Goal: Task Accomplishment & Management: Manage account settings

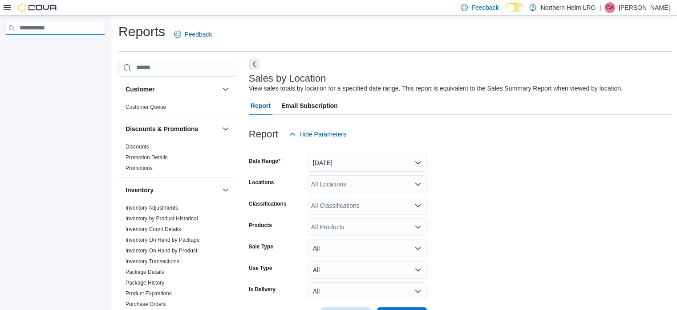
click at [68, 23] on input "search" at bounding box center [55, 28] width 100 height 14
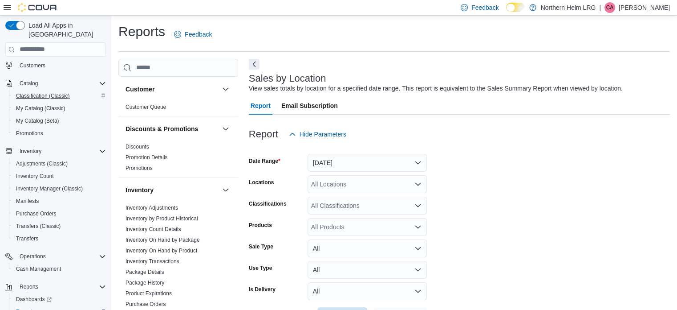
scroll to position [20, 0]
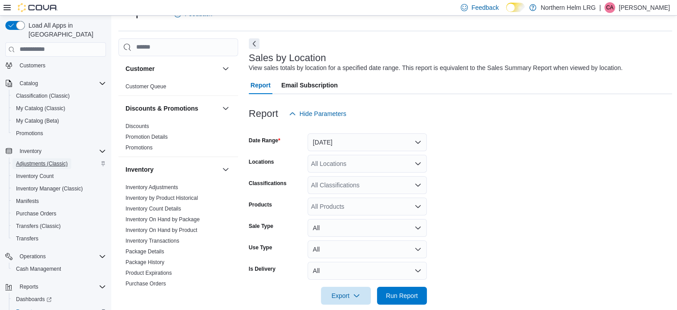
click at [37, 160] on span "Adjustments (Classic)" at bounding box center [42, 163] width 52 height 7
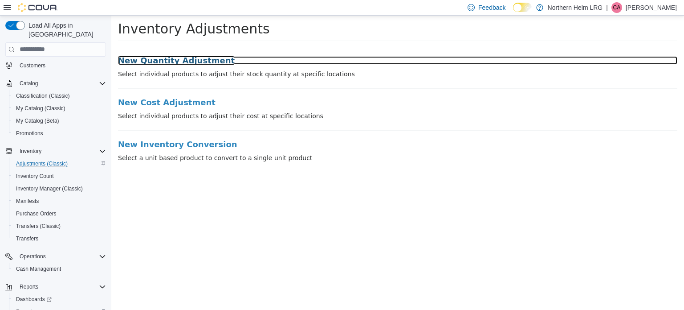
click at [182, 62] on h3 "New Quantity Adjustment" at bounding box center [397, 60] width 559 height 9
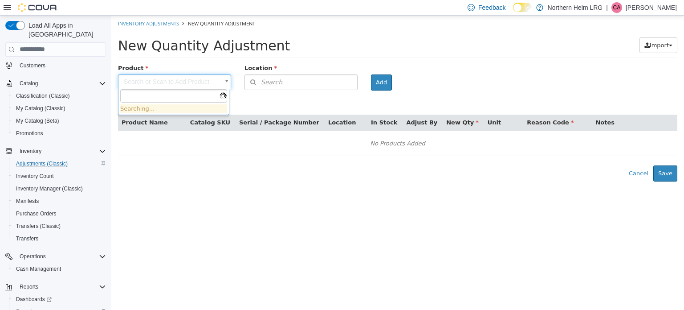
click at [180, 85] on body "× Inventory Adjustments New Quantity Adjustment New Quantity Adjustment Import …" at bounding box center [397, 98] width 573 height 166
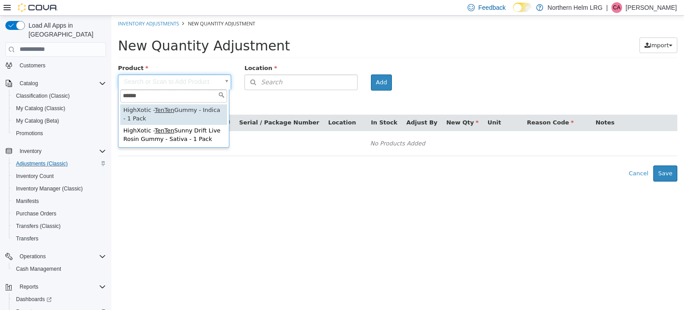
type input "******"
type input "**********"
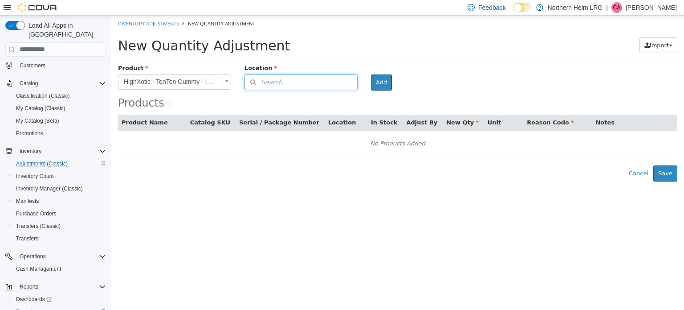
click at [295, 76] on button "Search" at bounding box center [301, 82] width 113 height 16
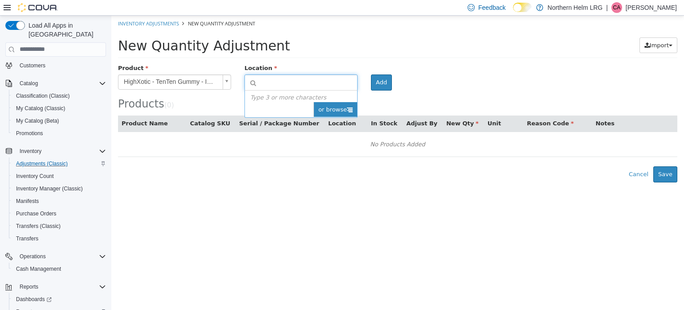
click at [342, 111] on span "or browse" at bounding box center [336, 109] width 44 height 15
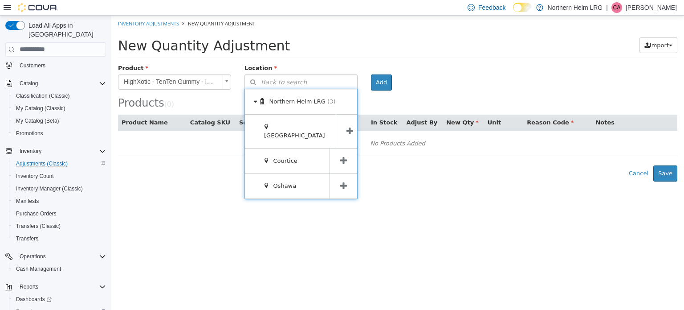
click at [338, 148] on span at bounding box center [344, 160] width 28 height 25
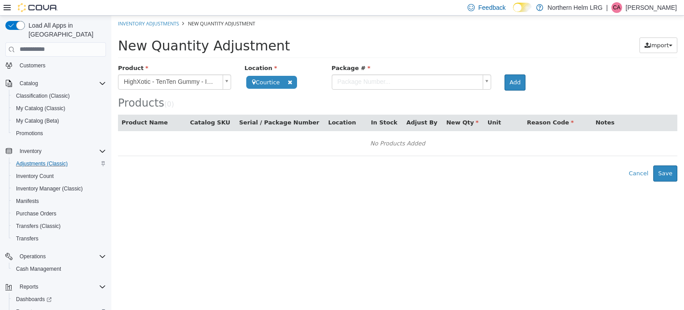
click at [428, 80] on body "**********" at bounding box center [397, 98] width 573 height 166
click at [511, 82] on body "**********" at bounding box center [397, 98] width 573 height 166
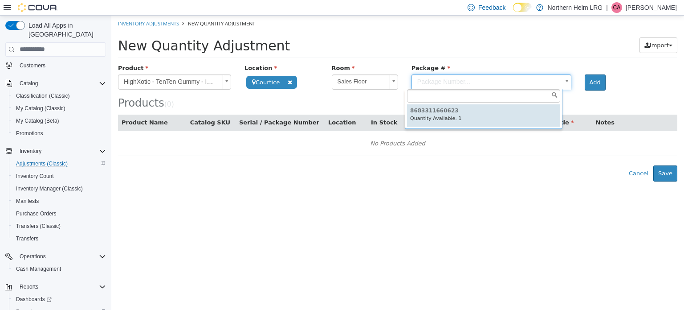
type input "**********"
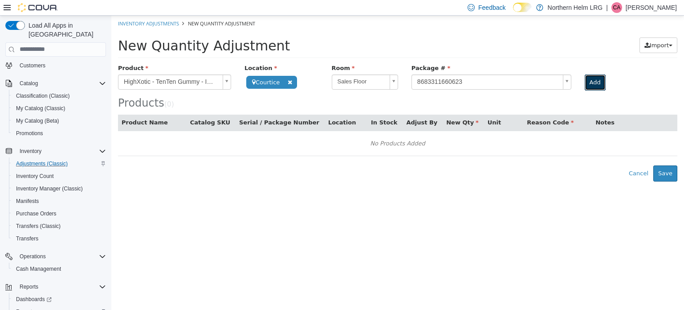
click at [599, 82] on button "Add" at bounding box center [595, 82] width 21 height 16
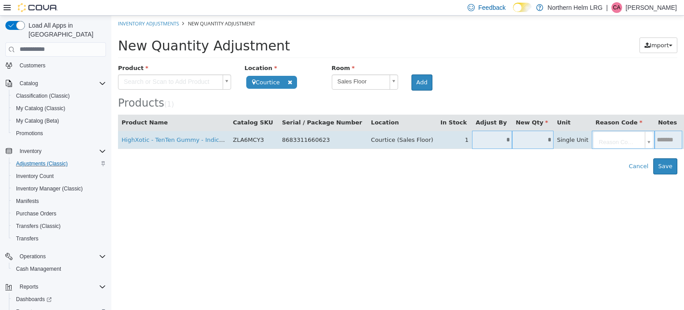
click at [512, 137] on input "*" at bounding box center [532, 139] width 41 height 7
type input "*"
type input "**"
click at [611, 138] on td "Reason Code..." at bounding box center [623, 139] width 62 height 18
click at [607, 141] on body "**********" at bounding box center [397, 94] width 573 height 159
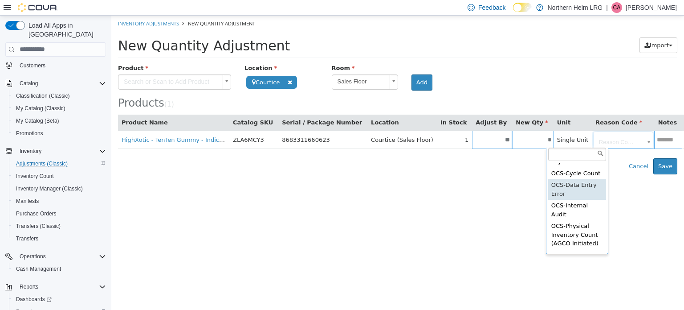
scroll to position [82, 0]
type input "**********"
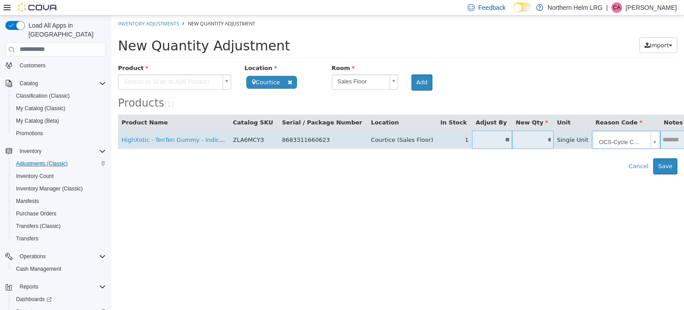
click at [589, 142] on body "**********" at bounding box center [397, 94] width 573 height 159
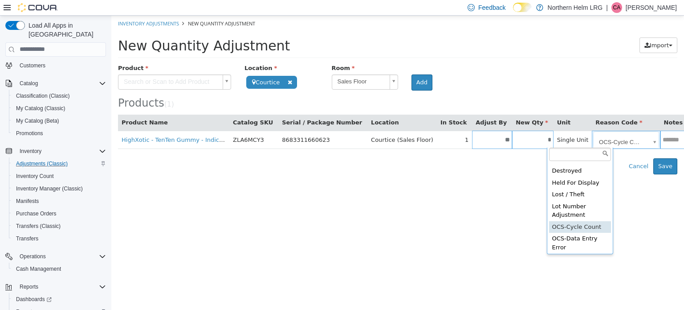
scroll to position [30, 0]
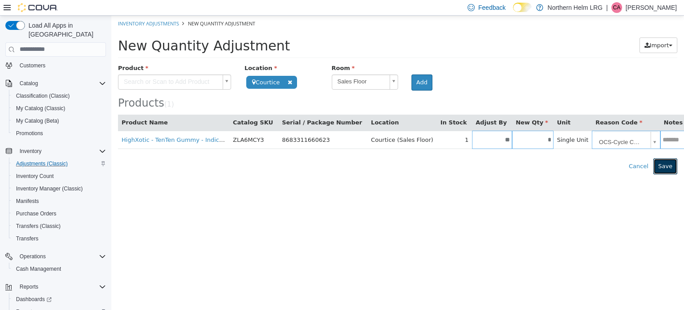
click at [672, 165] on button "Save" at bounding box center [665, 166] width 24 height 16
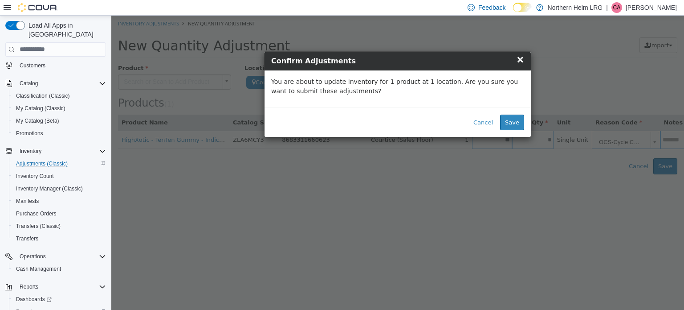
click at [520, 60] on span "×" at bounding box center [520, 58] width 8 height 11
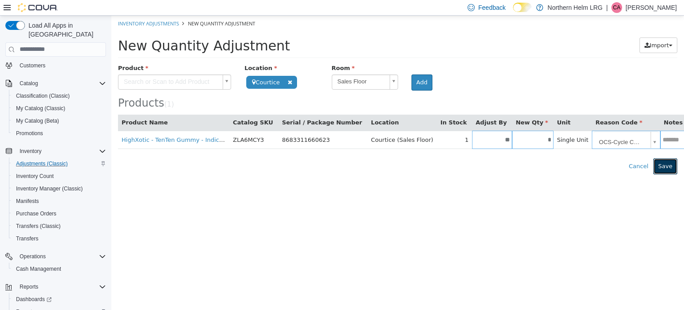
click at [663, 164] on button "Save" at bounding box center [665, 166] width 24 height 16
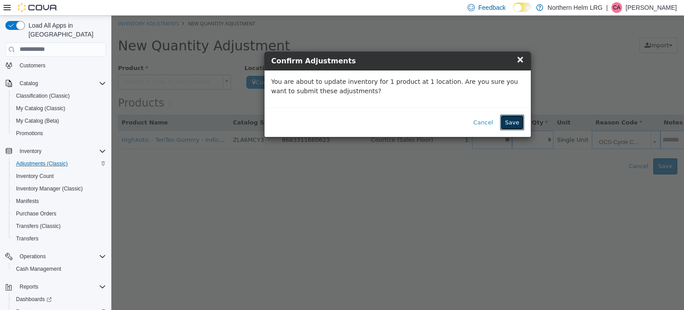
click at [514, 123] on button "Save" at bounding box center [512, 122] width 24 height 16
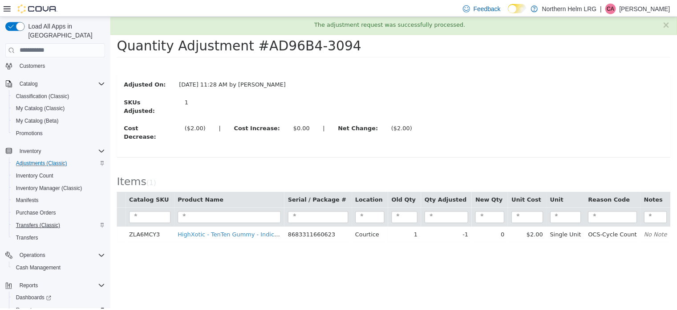
scroll to position [89, 0]
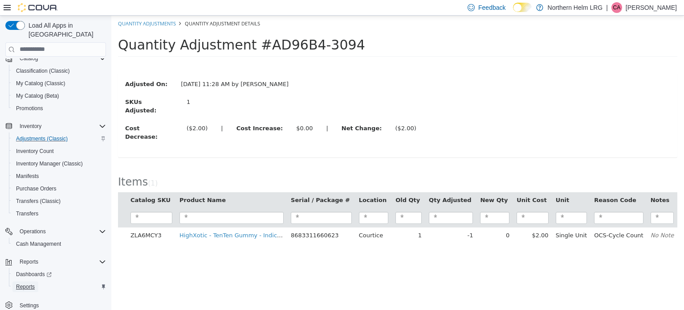
click at [24, 283] on span "Reports" at bounding box center [25, 286] width 19 height 7
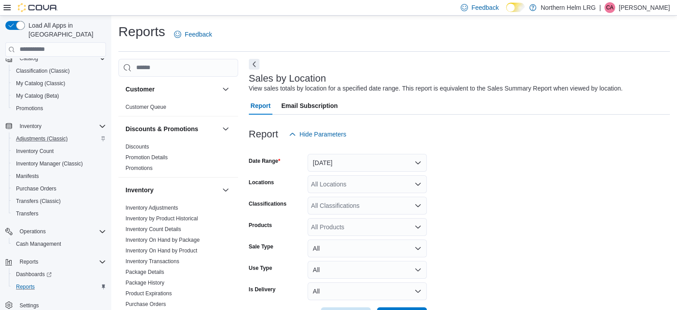
scroll to position [6, 0]
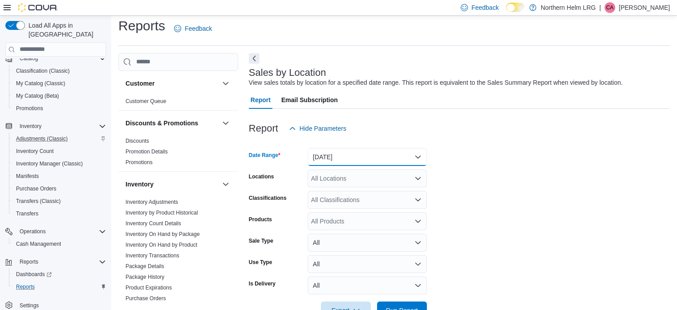
click at [371, 155] on button "[DATE]" at bounding box center [367, 157] width 119 height 18
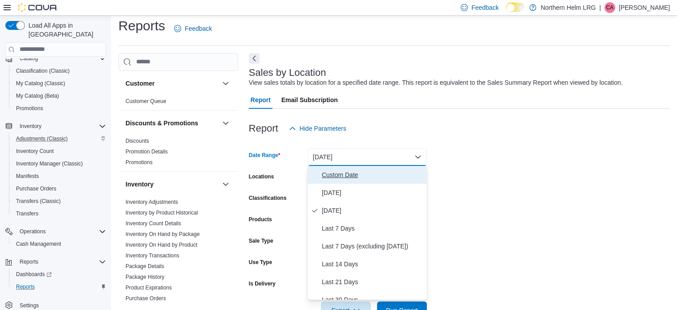
click at [338, 176] on span "Custom Date" at bounding box center [373, 174] width 102 height 11
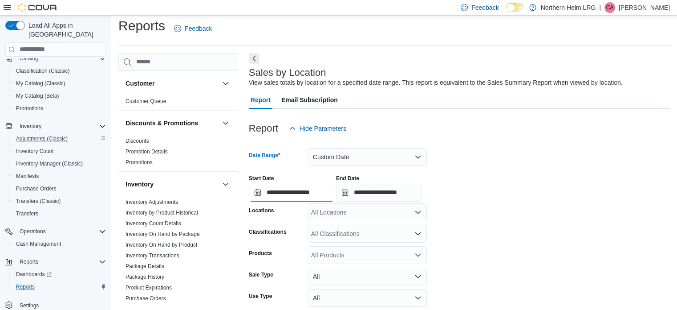
click at [326, 197] on input "**********" at bounding box center [292, 193] width 86 height 18
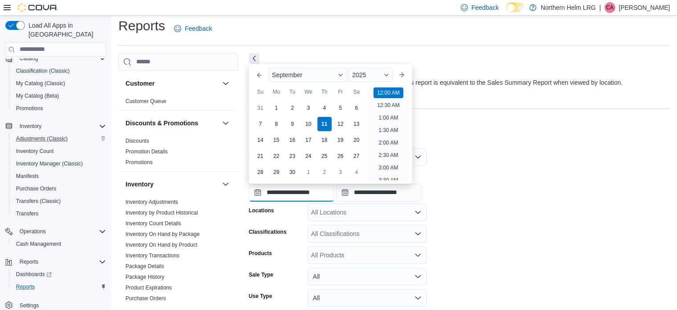
scroll to position [28, 0]
click at [312, 126] on div "10" at bounding box center [309, 124] width 16 height 16
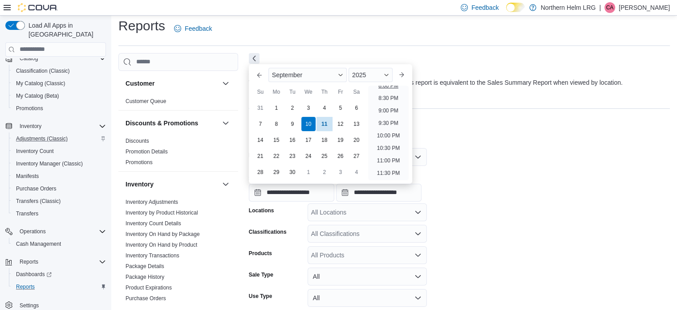
click at [390, 88] on li "8:00 PM" at bounding box center [388, 85] width 27 height 11
type input "**********"
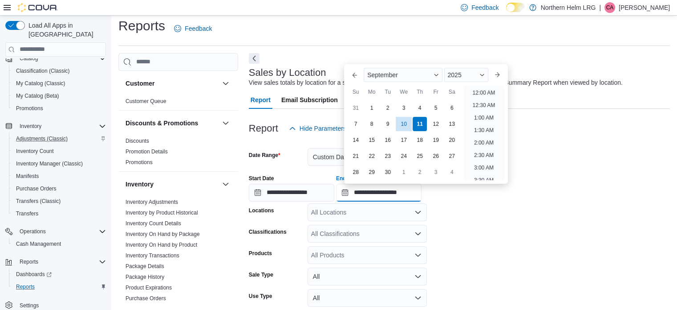
click at [415, 189] on input "**********" at bounding box center [379, 193] width 86 height 18
click at [406, 128] on div "10" at bounding box center [404, 124] width 16 height 16
click at [490, 138] on li "10:00 PM" at bounding box center [484, 135] width 30 height 11
type input "**********"
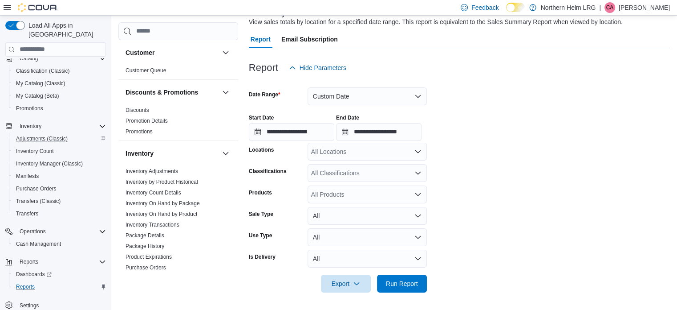
scroll to position [66, 0]
click at [410, 281] on span "Run Report" at bounding box center [402, 283] width 32 height 9
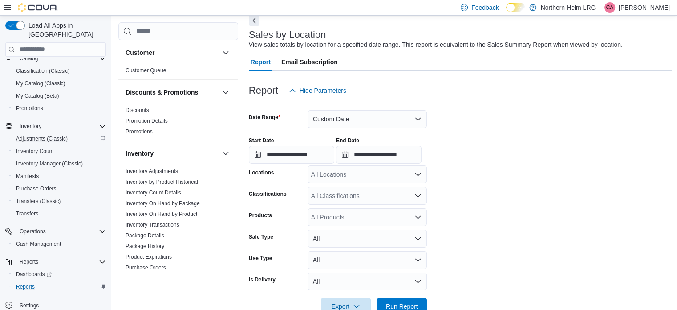
scroll to position [45, 0]
click at [328, 154] on input "**********" at bounding box center [292, 154] width 86 height 18
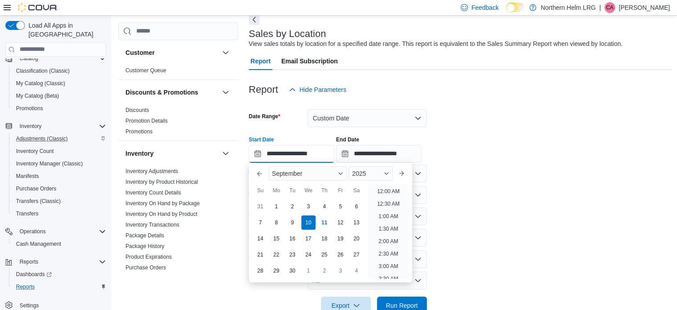
scroll to position [506, 0]
click at [473, 151] on div "**********" at bounding box center [461, 146] width 424 height 34
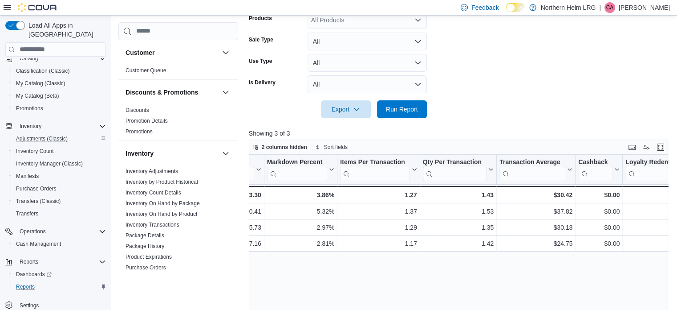
scroll to position [59, 0]
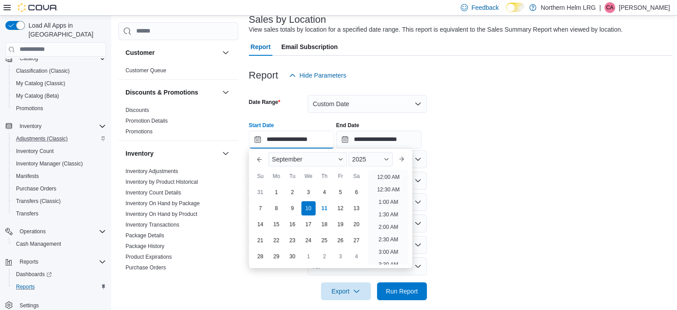
click at [328, 139] on input "**********" at bounding box center [292, 140] width 86 height 18
click at [393, 184] on li "6:00 PM" at bounding box center [388, 183] width 27 height 11
type input "**********"
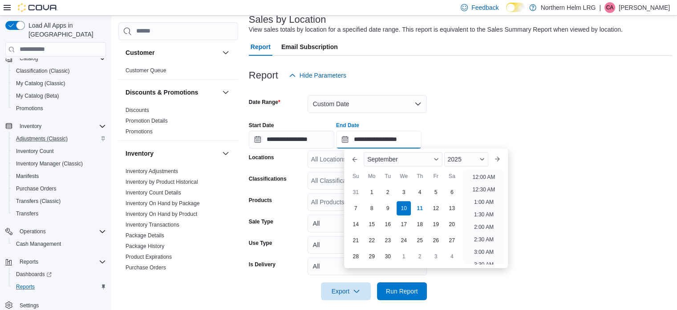
scroll to position [506, 0]
click at [414, 142] on input "**********" at bounding box center [379, 140] width 86 height 18
click at [487, 172] on li "8:00 PM" at bounding box center [484, 169] width 27 height 11
type input "**********"
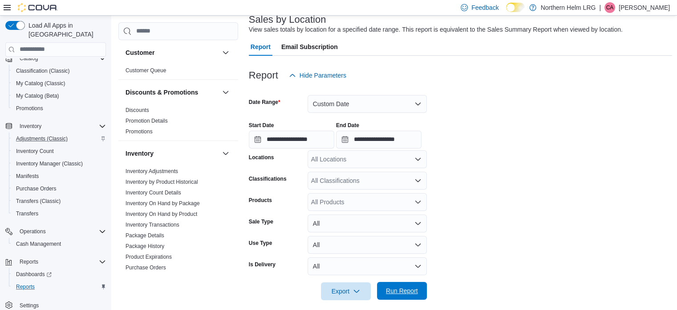
click at [418, 283] on span "Run Report" at bounding box center [402, 290] width 39 height 18
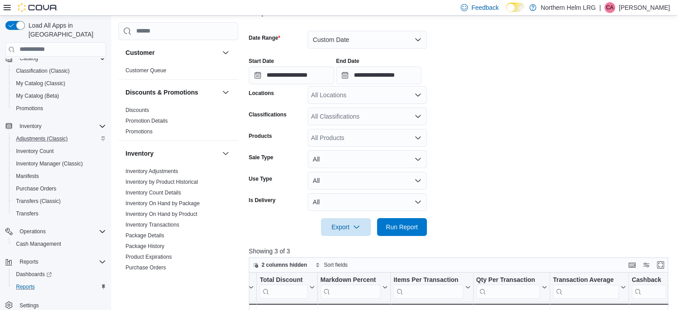
scroll to position [122, 0]
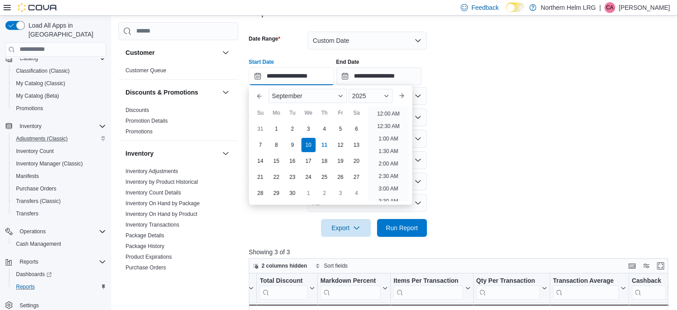
click at [330, 75] on input "**********" at bounding box center [292, 76] width 86 height 18
click at [392, 131] on li "8:00 PM" at bounding box center [388, 136] width 27 height 11
type input "**********"
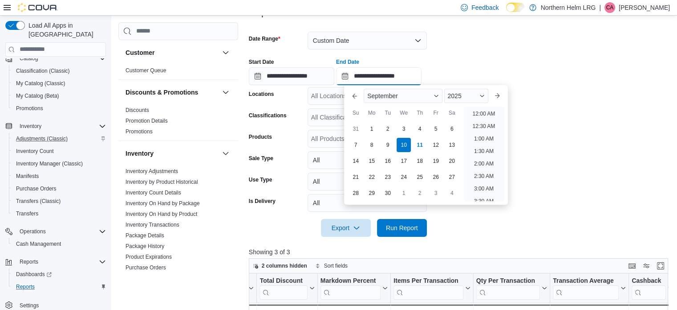
scroll to position [506, 0]
click at [420, 80] on input "**********" at bounding box center [379, 76] width 86 height 18
click at [485, 157] on li "10:00 PM" at bounding box center [484, 156] width 30 height 11
type input "**********"
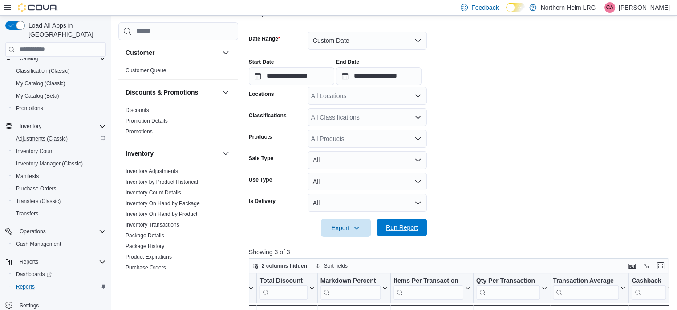
click at [406, 224] on span "Run Report" at bounding box center [402, 227] width 32 height 9
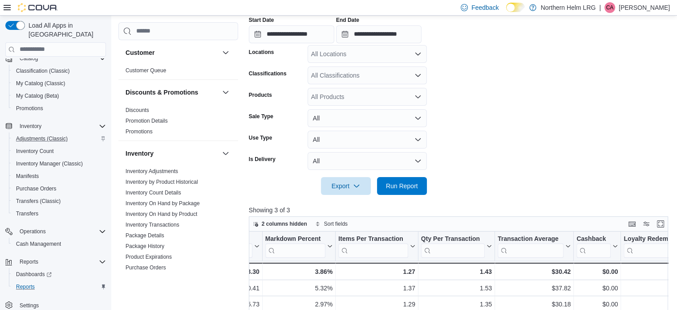
scroll to position [130, 0]
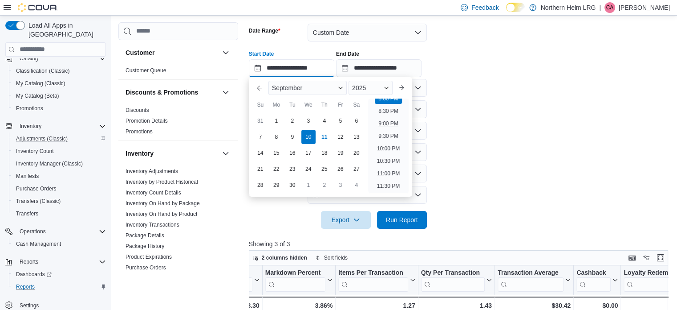
drag, startPoint x: 327, startPoint y: 62, endPoint x: 396, endPoint y: 125, distance: 93.0
click at [396, 125] on body "Feedback Dark Mode Northern Helm LRG | CA Caleb Alcock Load All Apps in New Hub…" at bounding box center [338, 187] width 677 height 635
click at [390, 128] on li "7:30 PM" at bounding box center [388, 125] width 27 height 11
type input "**********"
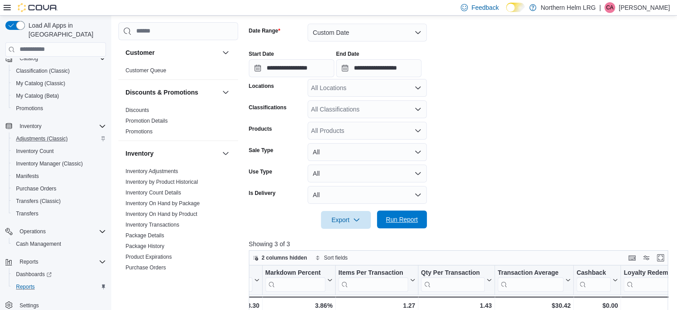
click at [407, 222] on span "Run Report" at bounding box center [402, 219] width 32 height 9
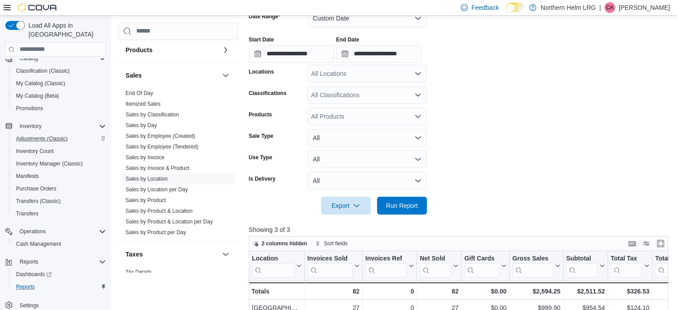
scroll to position [391, 0]
drag, startPoint x: 168, startPoint y: 224, endPoint x: 148, endPoint y: 142, distance: 84.5
click at [148, 143] on link "Sales by Employee (Tendered)" at bounding box center [162, 146] width 73 height 6
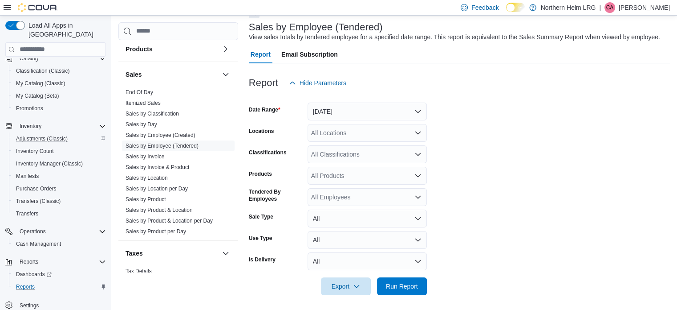
scroll to position [20, 0]
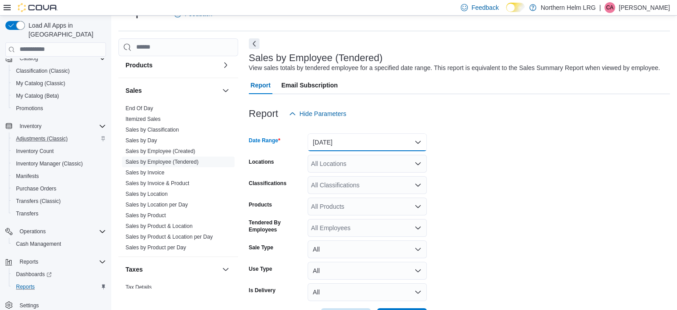
click at [392, 150] on button "[DATE]" at bounding box center [367, 142] width 119 height 18
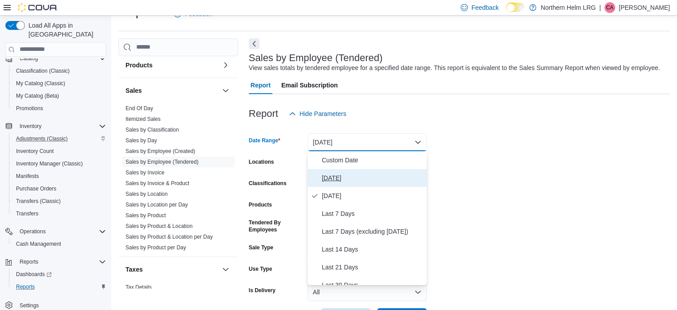
click at [363, 181] on span "Today" at bounding box center [373, 177] width 102 height 11
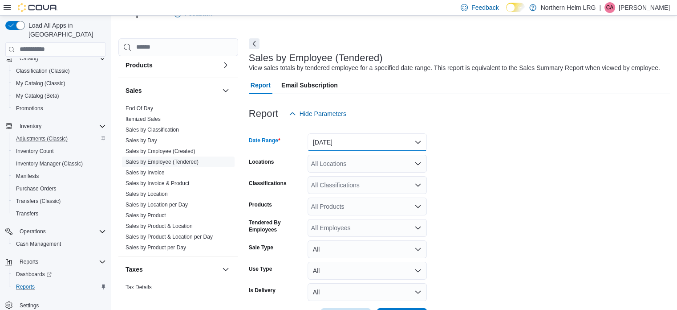
scroll to position [54, 0]
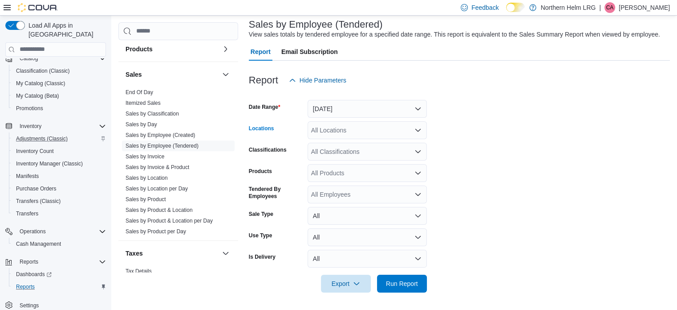
click at [394, 129] on div "All Locations" at bounding box center [367, 130] width 119 height 18
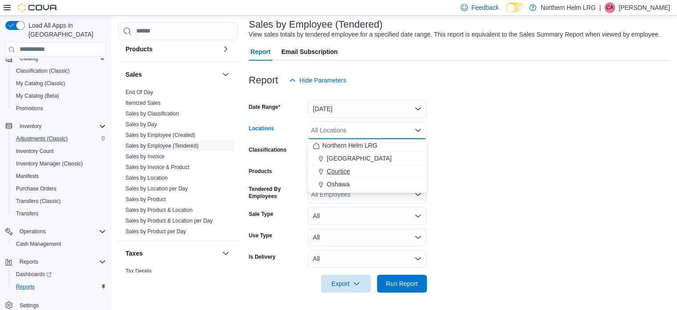
click at [361, 167] on div "Courtice" at bounding box center [367, 171] width 109 height 9
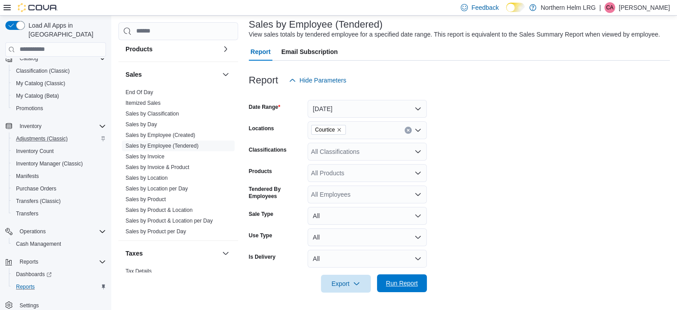
click at [398, 285] on span "Run Report" at bounding box center [402, 282] width 32 height 9
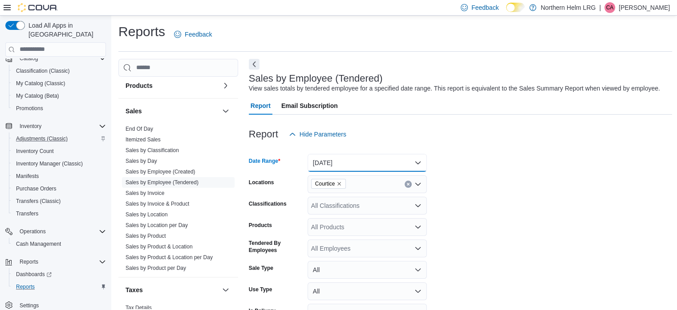
click at [347, 163] on button "Today" at bounding box center [367, 163] width 119 height 18
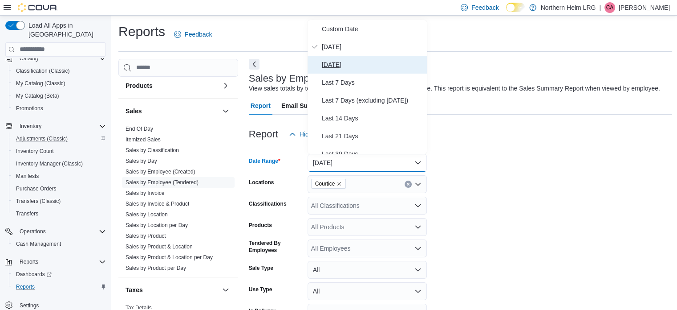
click at [347, 67] on span "[DATE]" at bounding box center [373, 64] width 102 height 11
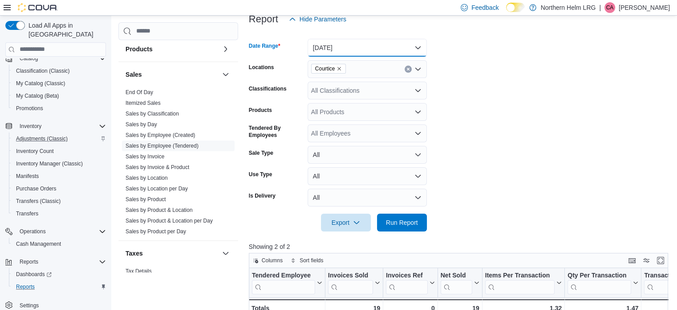
scroll to position [125, 0]
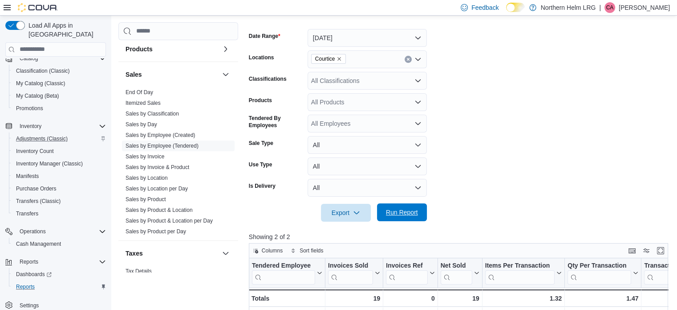
click at [416, 208] on span "Run Report" at bounding box center [402, 212] width 32 height 9
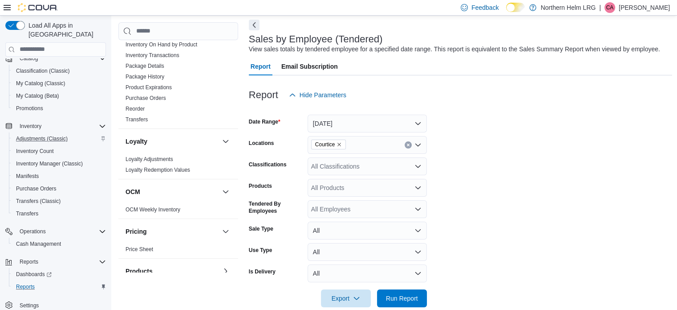
scroll to position [20, 0]
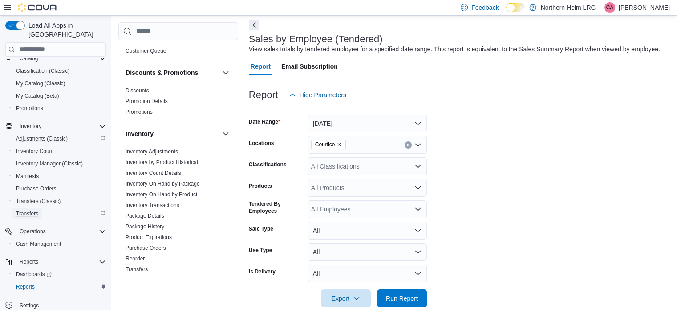
click at [31, 210] on span "Transfers" at bounding box center [27, 213] width 22 height 7
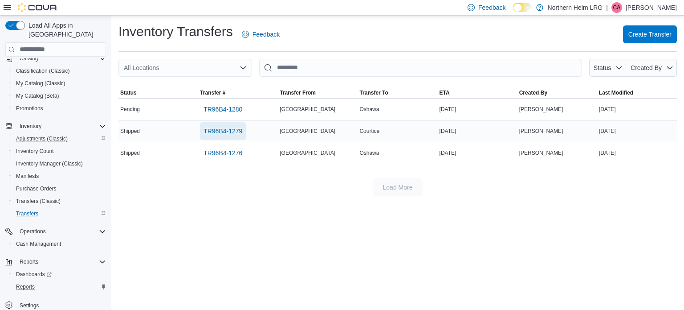
click at [224, 133] on span "TR96B4-1279" at bounding box center [223, 130] width 39 height 9
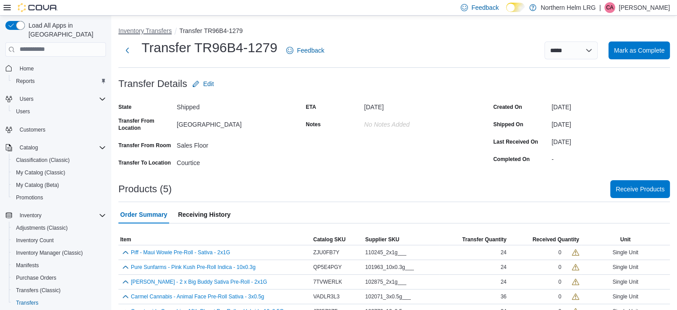
click at [127, 30] on button "Inventory Transfers" at bounding box center [144, 30] width 53 height 7
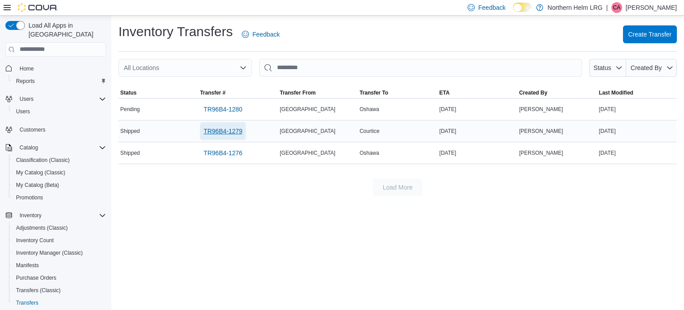
click at [239, 131] on span "TR96B4-1279" at bounding box center [223, 130] width 39 height 9
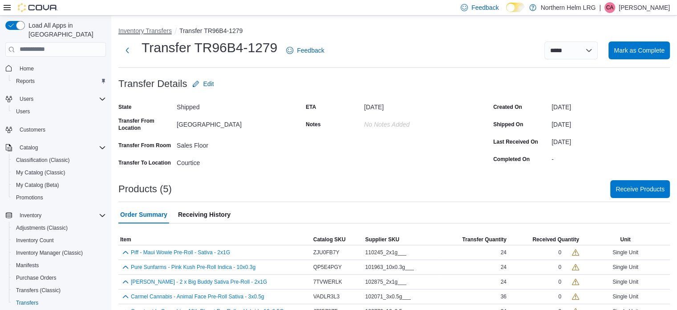
click at [149, 28] on button "Inventory Transfers" at bounding box center [144, 30] width 53 height 7
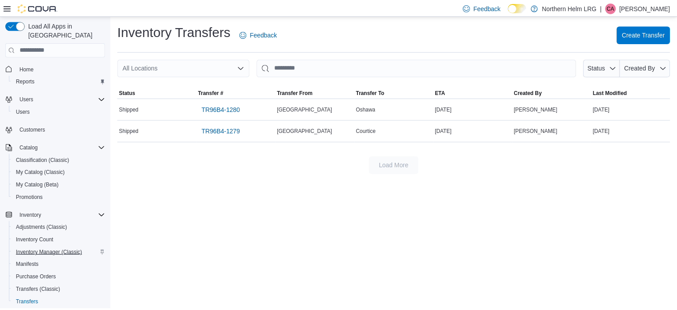
scroll to position [89, 0]
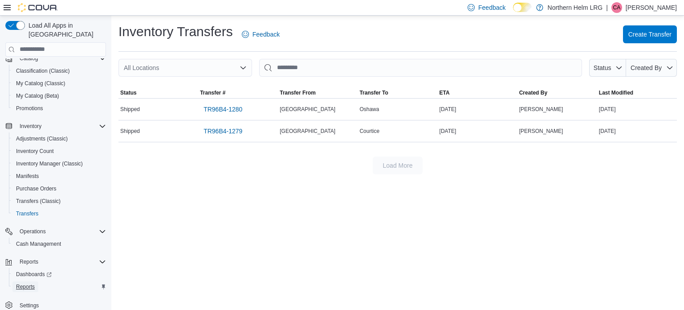
click at [29, 283] on span "Reports" at bounding box center [25, 286] width 19 height 7
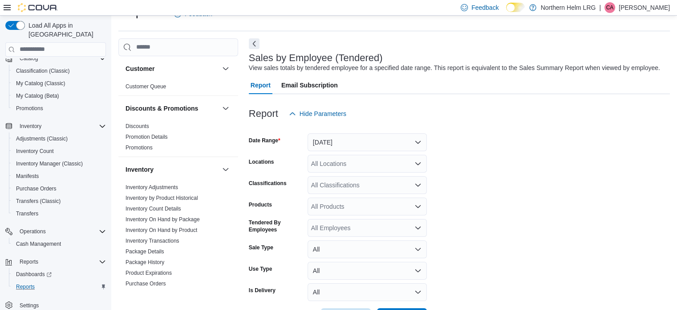
scroll to position [54, 0]
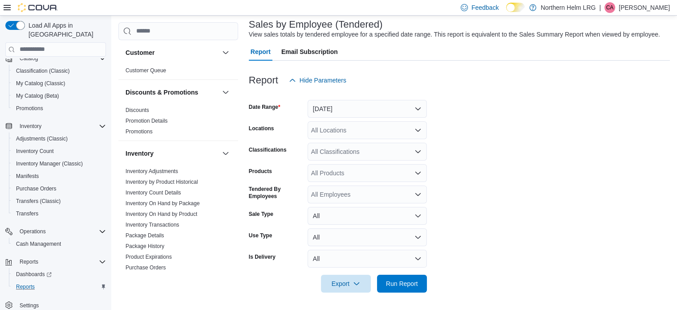
click at [392, 131] on div "All Locations" at bounding box center [367, 130] width 119 height 18
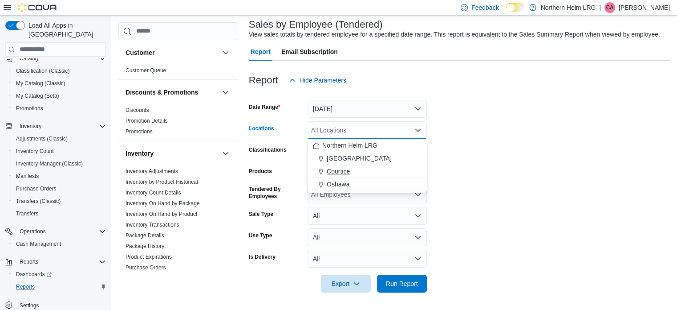
click at [359, 171] on div "Courtice" at bounding box center [367, 171] width 109 height 9
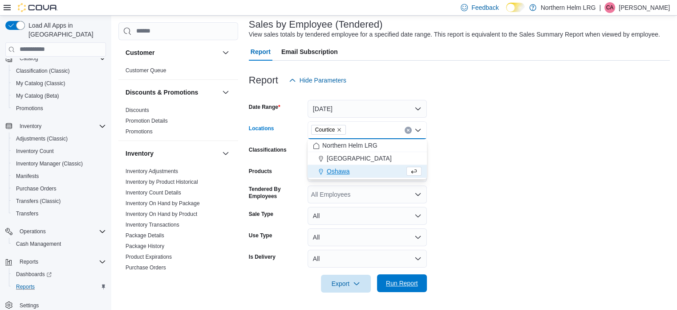
click at [401, 277] on span "Run Report" at bounding box center [402, 283] width 39 height 18
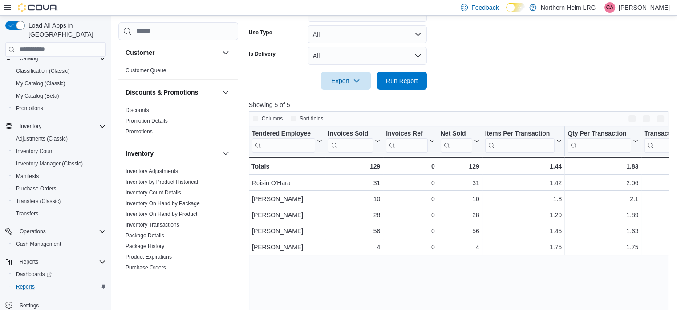
scroll to position [279, 0]
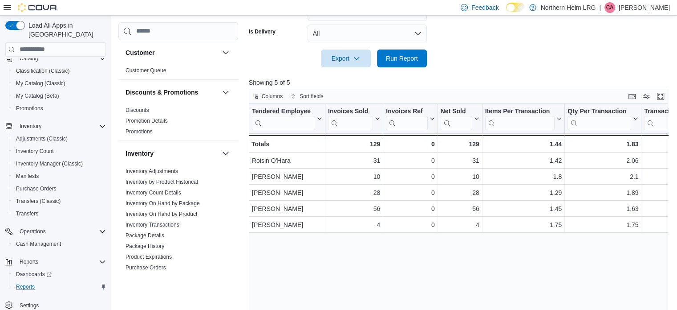
click at [511, 232] on div "Tendered Employee Click to view column header actions Invoices Sold Click to vi…" at bounding box center [461, 220] width 424 height 233
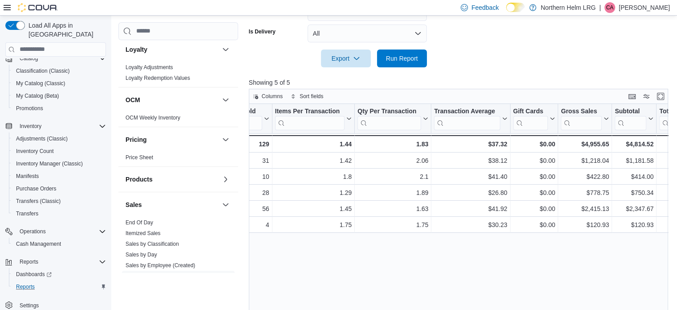
scroll to position [417, 0]
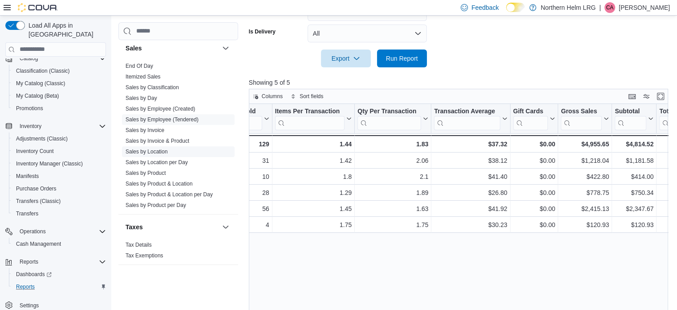
click at [155, 153] on link "Sales by Location" at bounding box center [147, 151] width 42 height 6
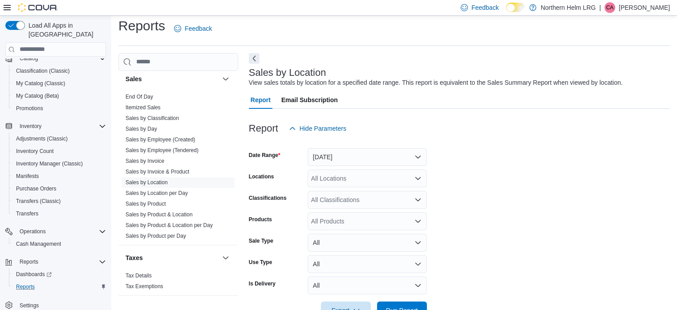
scroll to position [20, 0]
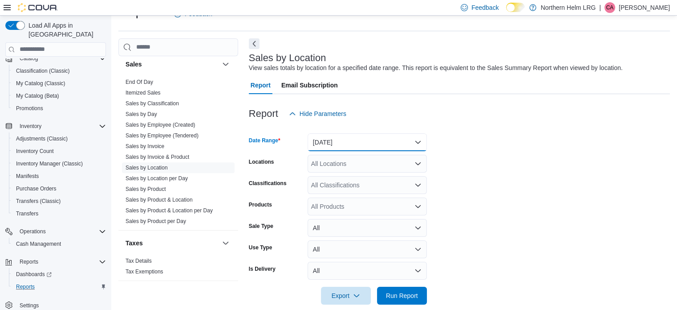
click at [337, 139] on button "Yesterday" at bounding box center [367, 142] width 119 height 18
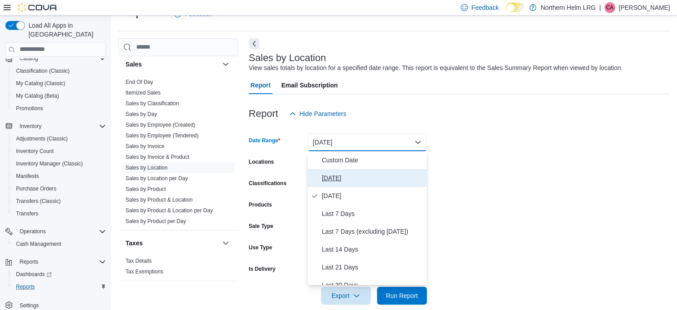
click at [342, 174] on span "Today" at bounding box center [373, 177] width 102 height 11
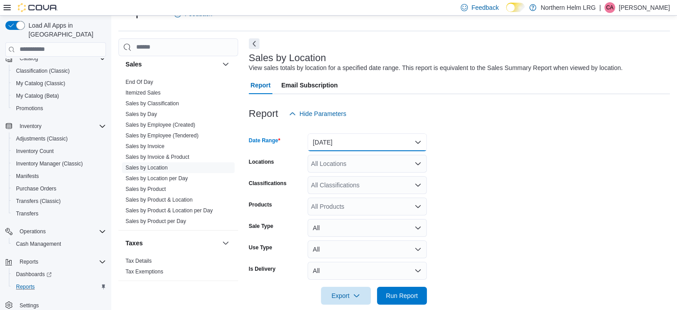
click at [353, 148] on button "Today" at bounding box center [367, 142] width 119 height 18
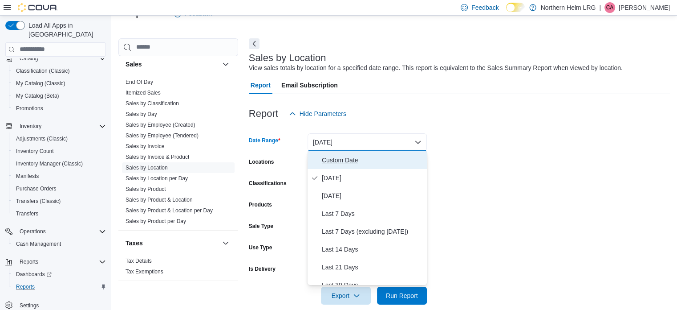
click at [343, 162] on span "Custom Date" at bounding box center [373, 160] width 102 height 11
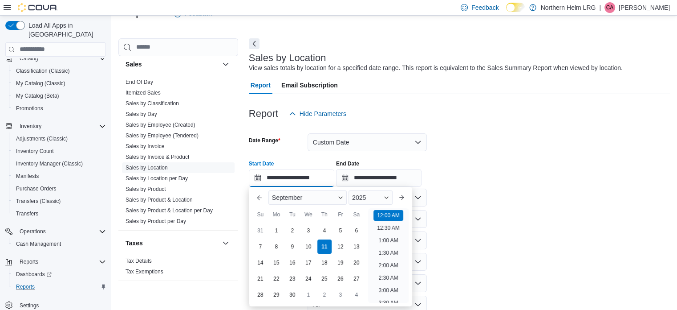
click at [326, 176] on input "**********" at bounding box center [292, 178] width 86 height 18
click at [387, 238] on li "9:00 AM" at bounding box center [388, 238] width 27 height 11
type input "**********"
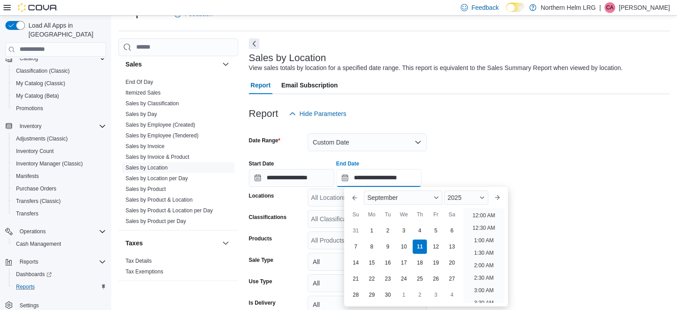
click at [420, 172] on input "**********" at bounding box center [379, 178] width 86 height 18
click at [487, 279] on li "12:00 PM" at bounding box center [484, 279] width 30 height 11
type input "**********"
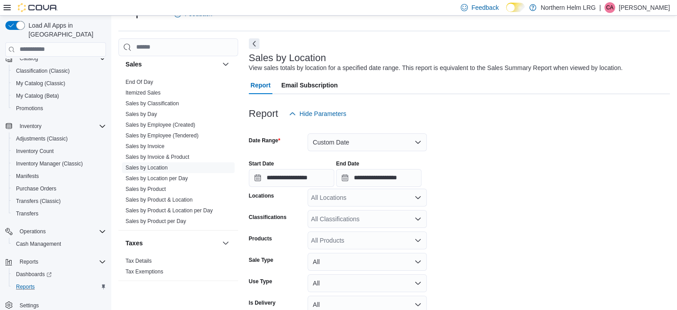
scroll to position [66, 0]
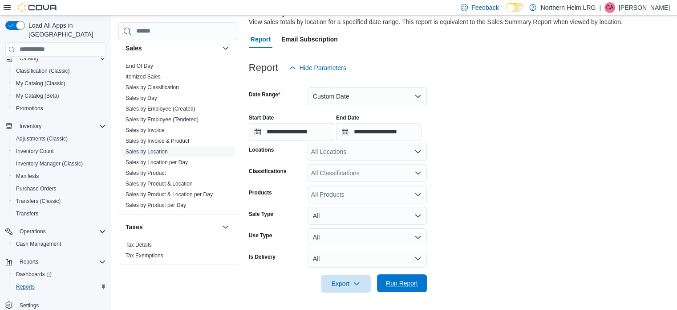
click at [405, 280] on span "Run Report" at bounding box center [402, 282] width 32 height 9
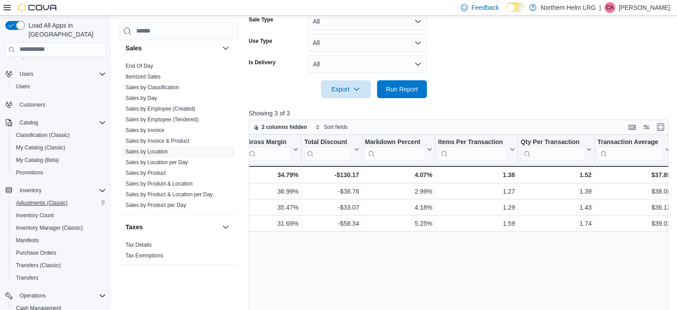
scroll to position [89, 0]
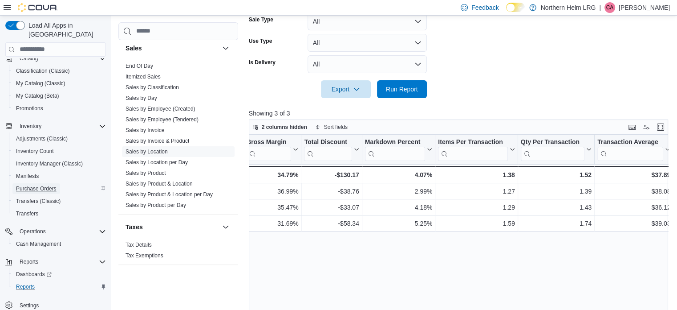
click at [50, 185] on span "Purchase Orders" at bounding box center [36, 188] width 41 height 7
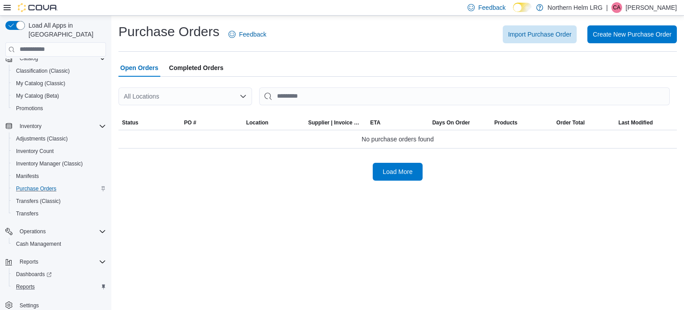
click at [208, 68] on span "Completed Orders" at bounding box center [196, 68] width 54 height 18
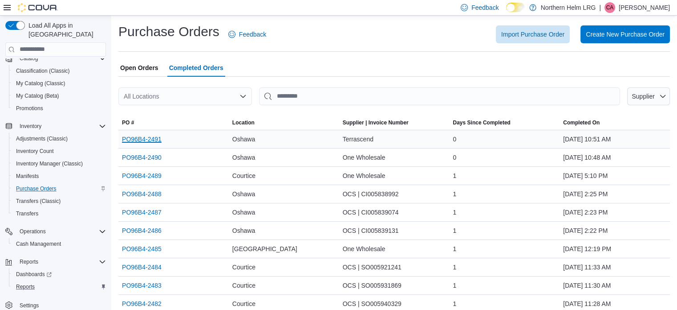
click at [151, 137] on link "PO96B4-2491" at bounding box center [142, 139] width 40 height 11
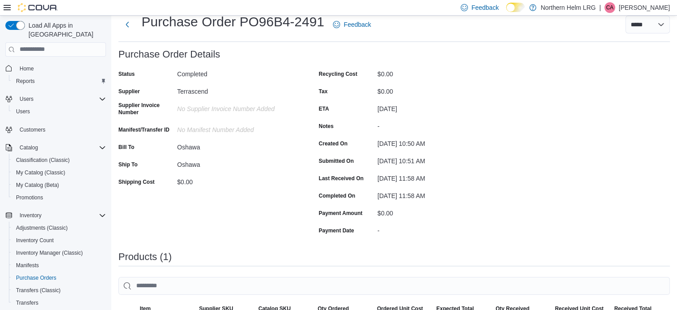
scroll to position [25, 0]
click at [128, 26] on button "Next" at bounding box center [127, 25] width 18 height 18
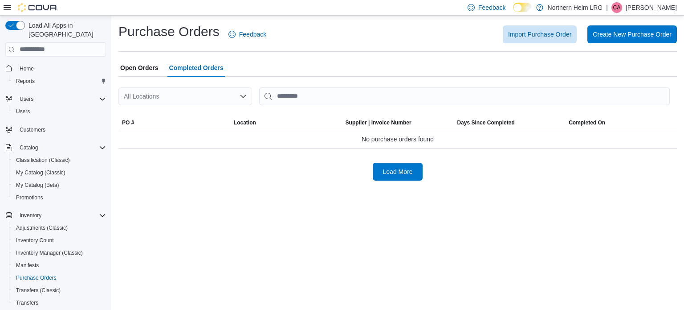
click at [204, 102] on div "All Locations" at bounding box center [185, 96] width 134 height 18
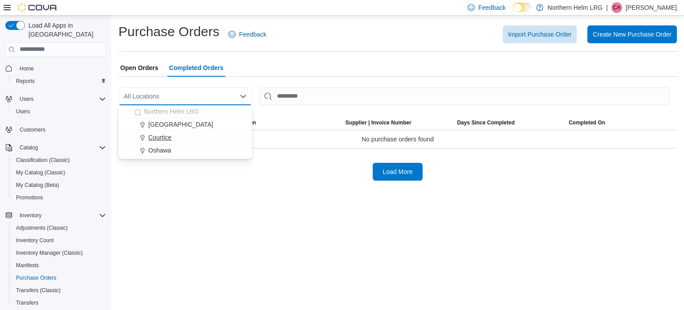
click at [179, 133] on div "Courtice" at bounding box center [191, 137] width 112 height 9
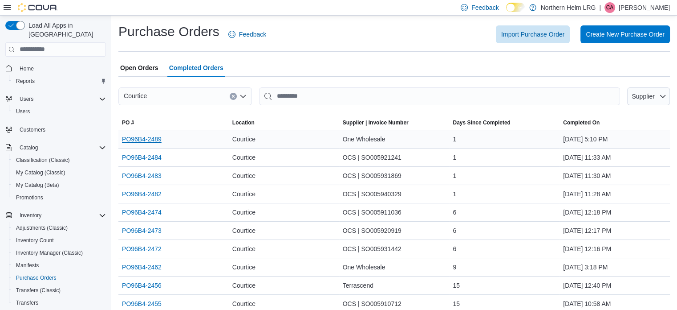
click at [153, 136] on link "PO96B4-2489" at bounding box center [142, 139] width 40 height 11
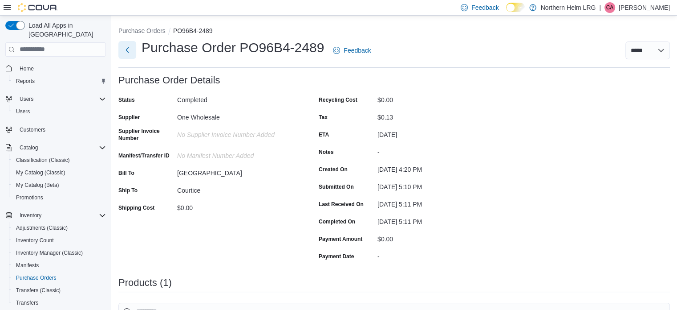
click at [129, 49] on button "Next" at bounding box center [127, 50] width 18 height 18
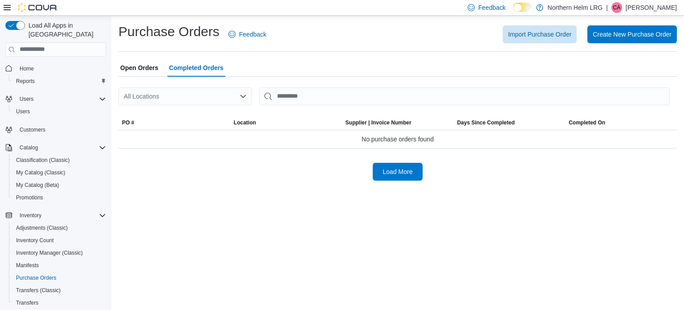
click at [211, 94] on div "All Locations" at bounding box center [185, 96] width 134 height 18
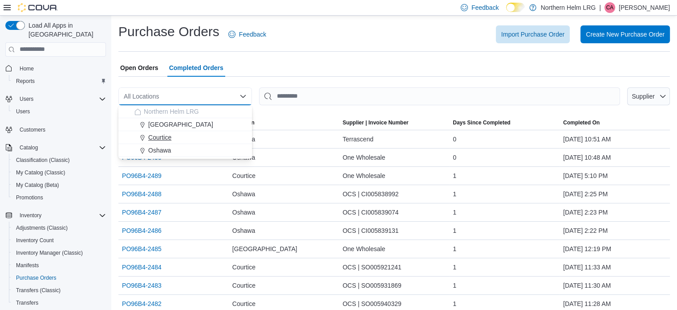
click at [200, 137] on div "Courtice" at bounding box center [191, 137] width 112 height 9
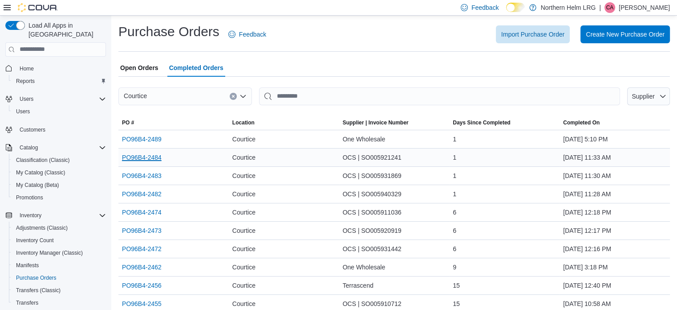
click at [145, 155] on link "PO96B4-2484" at bounding box center [142, 157] width 40 height 11
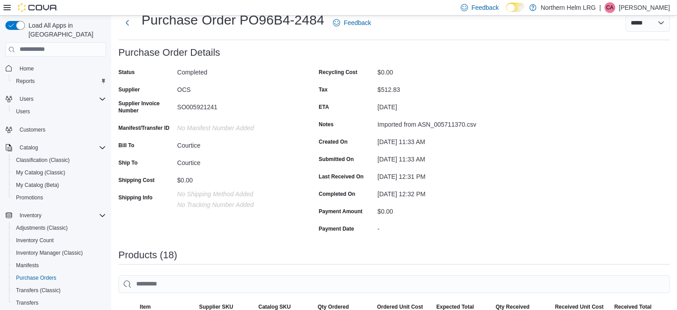
scroll to position [17, 0]
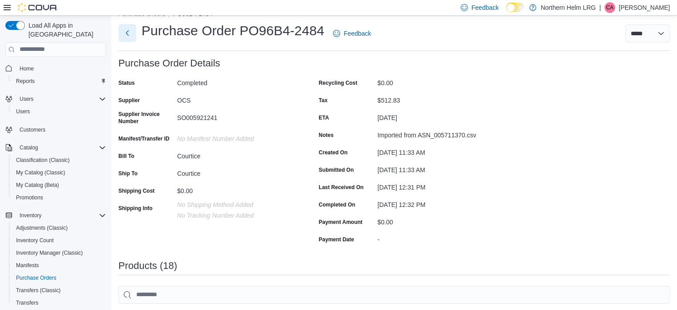
click at [126, 33] on button "Next" at bounding box center [127, 33] width 18 height 18
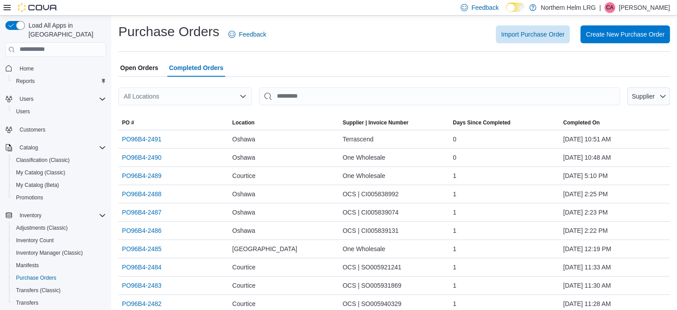
click at [162, 98] on div "All Locations" at bounding box center [185, 96] width 134 height 18
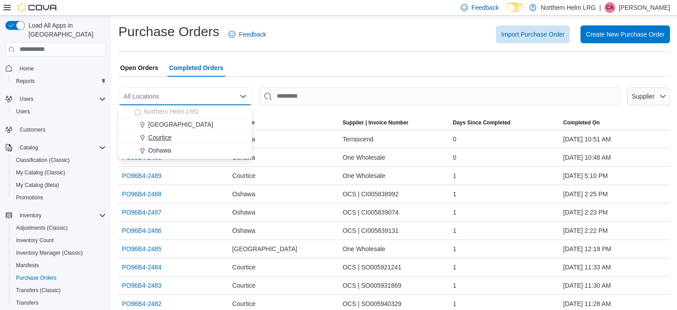
click at [184, 135] on div "Courtice" at bounding box center [191, 137] width 112 height 9
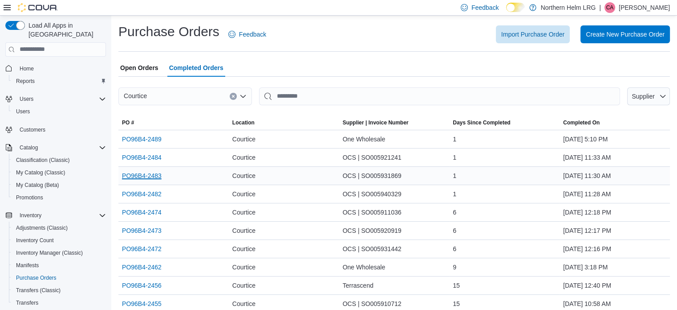
click at [132, 172] on link "PO96B4-2483" at bounding box center [142, 175] width 40 height 11
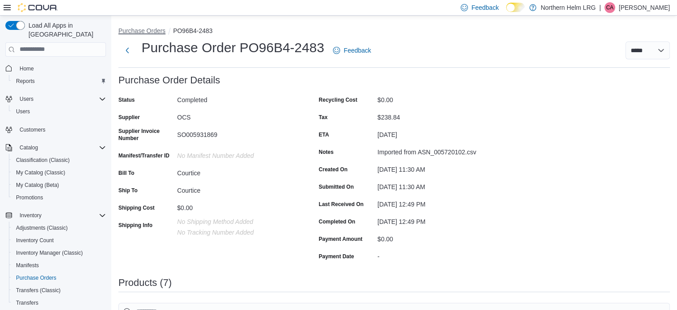
click at [145, 31] on button "Purchase Orders" at bounding box center [141, 30] width 47 height 7
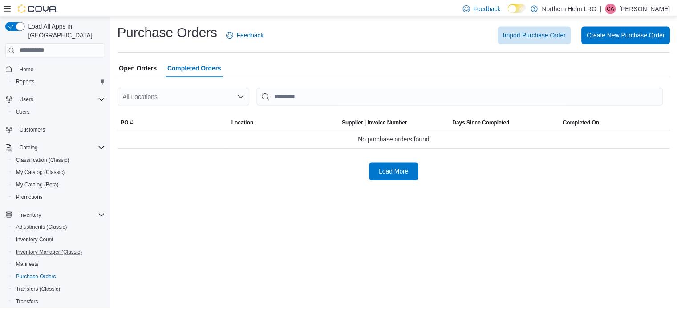
scroll to position [89, 0]
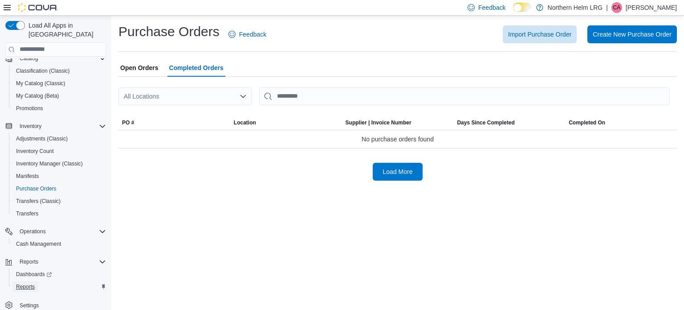
click at [29, 283] on span "Reports" at bounding box center [25, 286] width 19 height 7
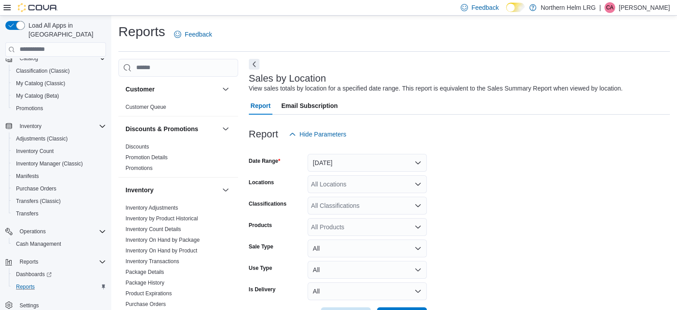
scroll to position [20, 0]
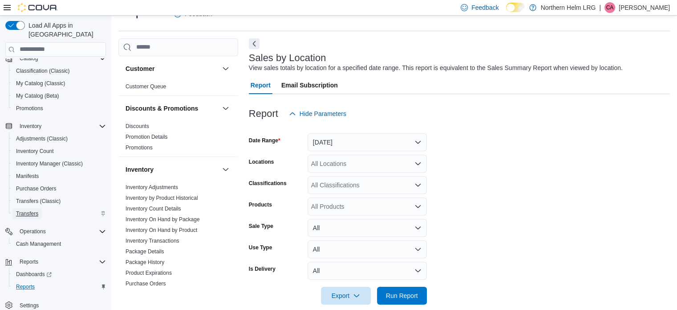
click at [32, 210] on span "Transfers" at bounding box center [27, 213] width 22 height 7
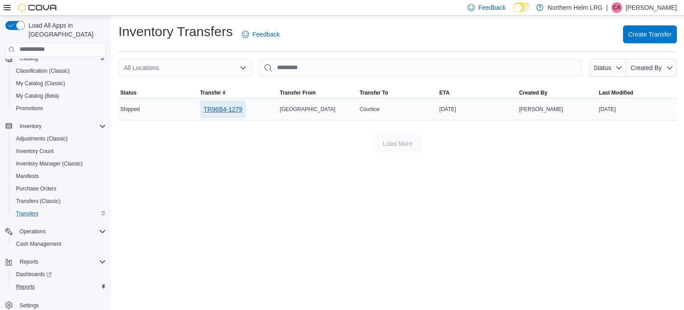
click at [216, 110] on span "TR96B4-1279" at bounding box center [223, 109] width 39 height 9
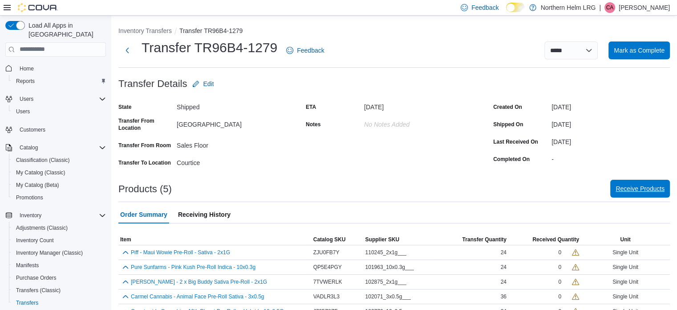
click at [636, 191] on span "Receive Products" at bounding box center [640, 188] width 49 height 9
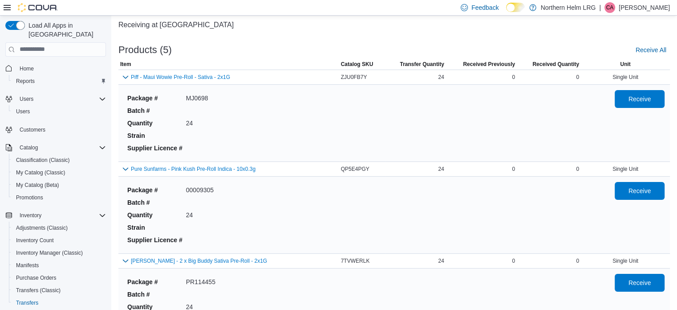
scroll to position [52, 0]
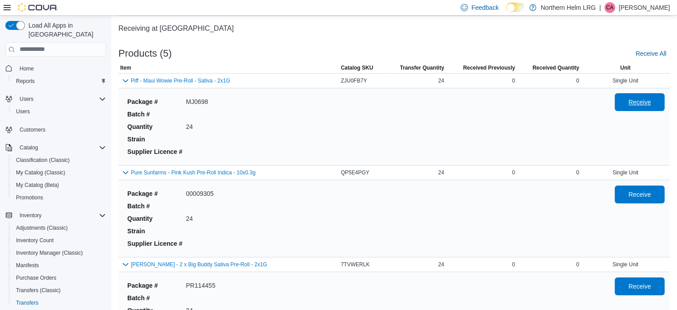
click at [645, 99] on span "Receive" at bounding box center [640, 102] width 23 height 9
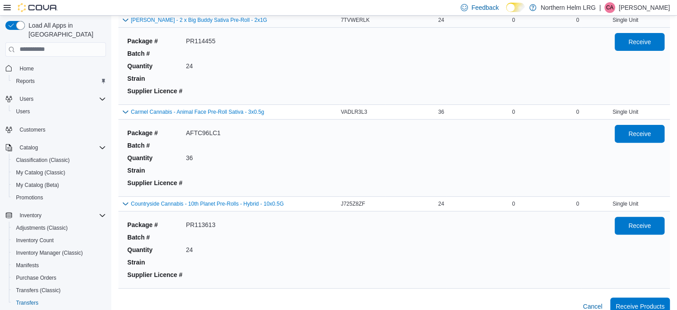
scroll to position [306, 0]
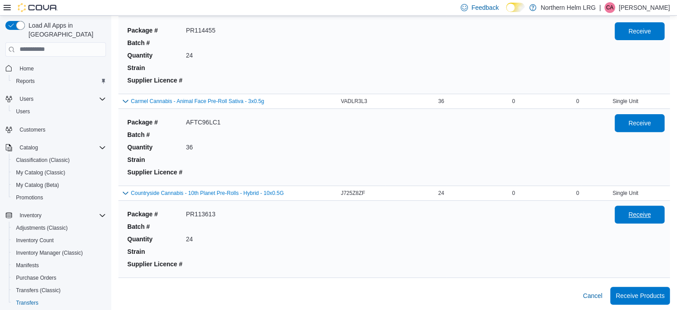
click at [637, 218] on span "Receive" at bounding box center [639, 214] width 39 height 18
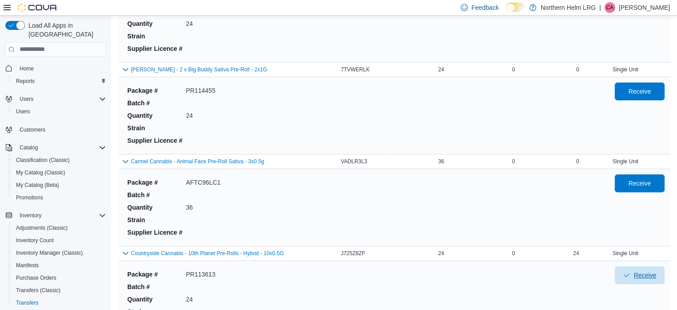
scroll to position [246, 0]
click at [636, 184] on span "Receive" at bounding box center [640, 183] width 23 height 9
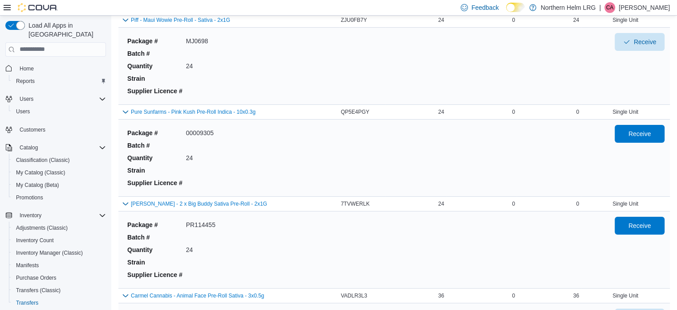
scroll to position [116, 0]
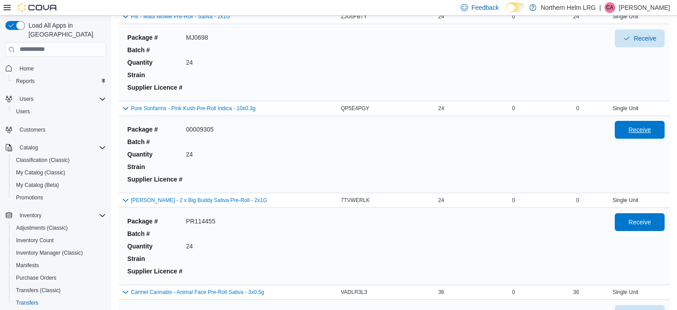
click at [644, 128] on span "Receive" at bounding box center [640, 129] width 23 height 9
click at [644, 224] on span "Receive" at bounding box center [639, 221] width 39 height 18
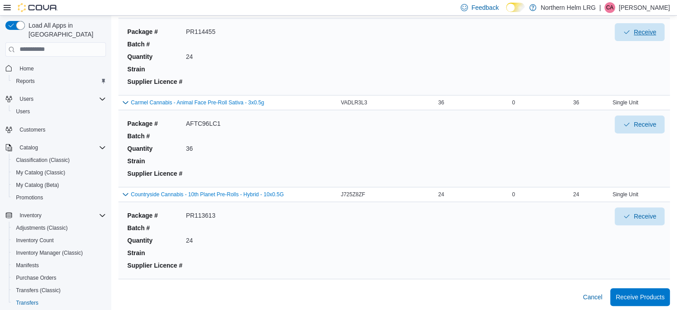
scroll to position [306, 0]
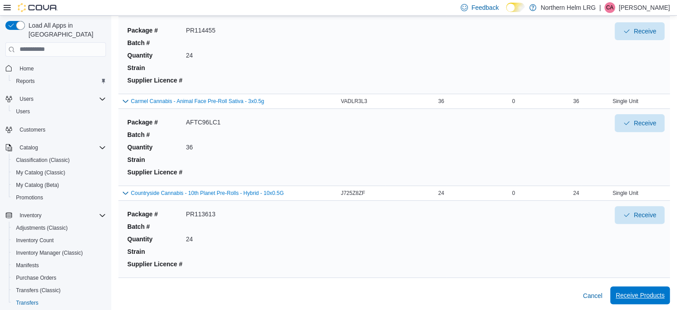
click at [656, 292] on span "Receive Products" at bounding box center [640, 294] width 49 height 9
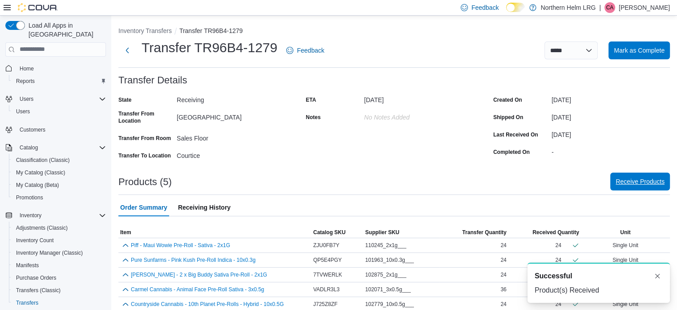
scroll to position [8, 0]
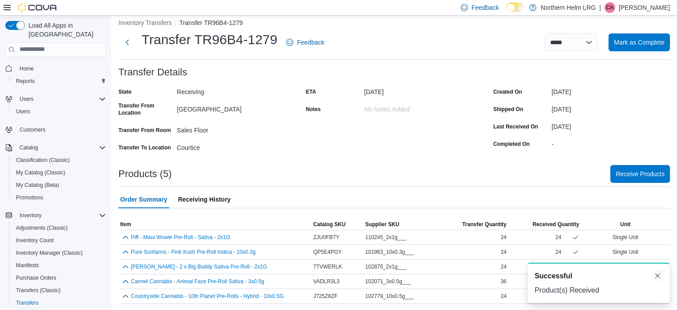
click at [659, 279] on button "Dismiss toast" at bounding box center [658, 275] width 11 height 11
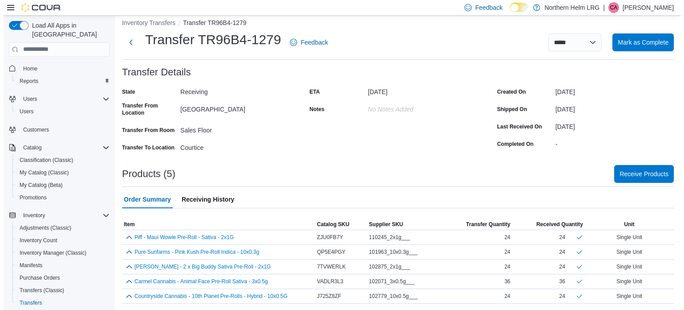
scroll to position [0, 0]
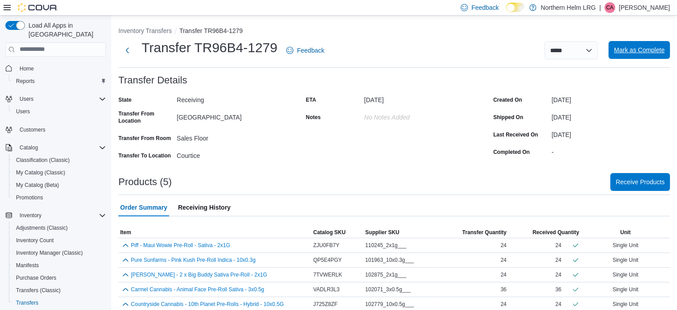
click at [644, 44] on span "Mark as Complete" at bounding box center [639, 50] width 51 height 18
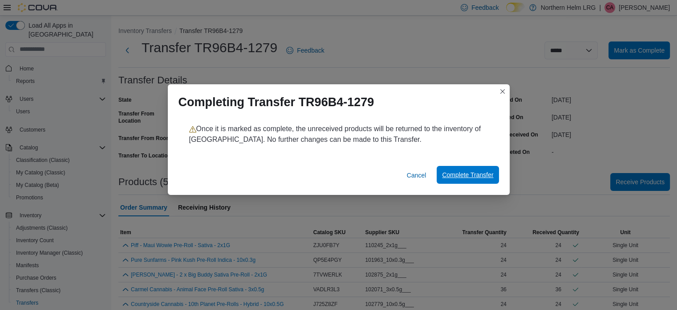
click at [449, 178] on span "Complete Transfer" at bounding box center [467, 174] width 51 height 9
